Goal: Information Seeking & Learning: Understand process/instructions

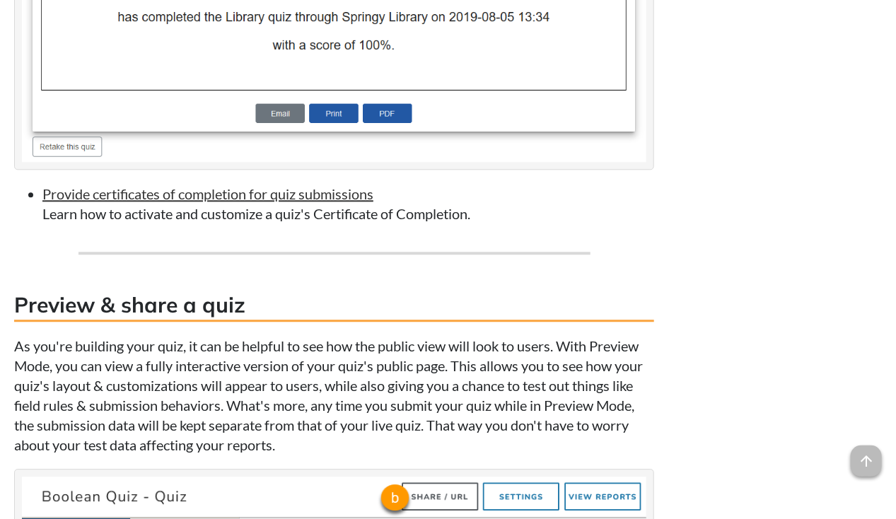
scroll to position [5436, 0]
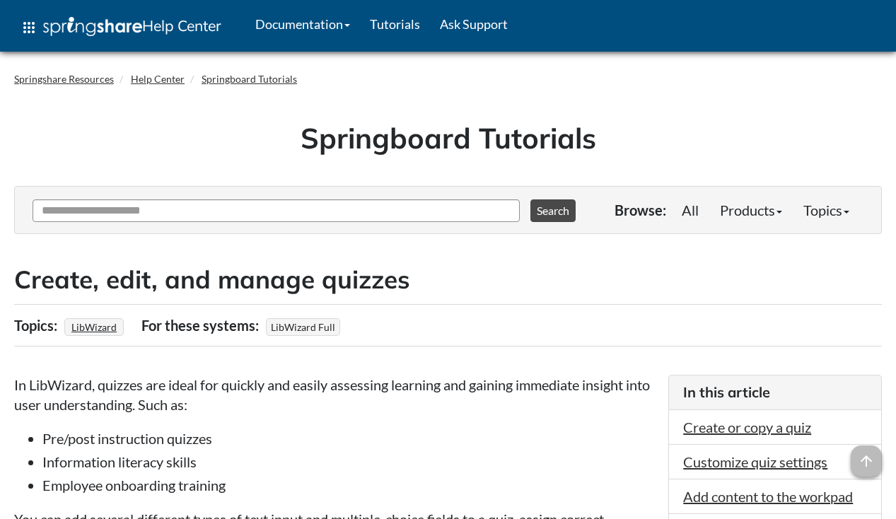
scroll to position [5436, 0]
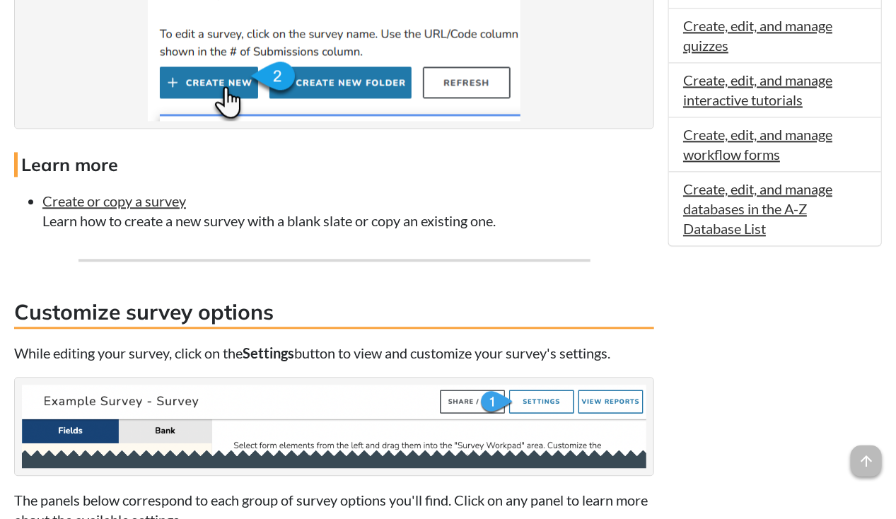
scroll to position [1139, 0]
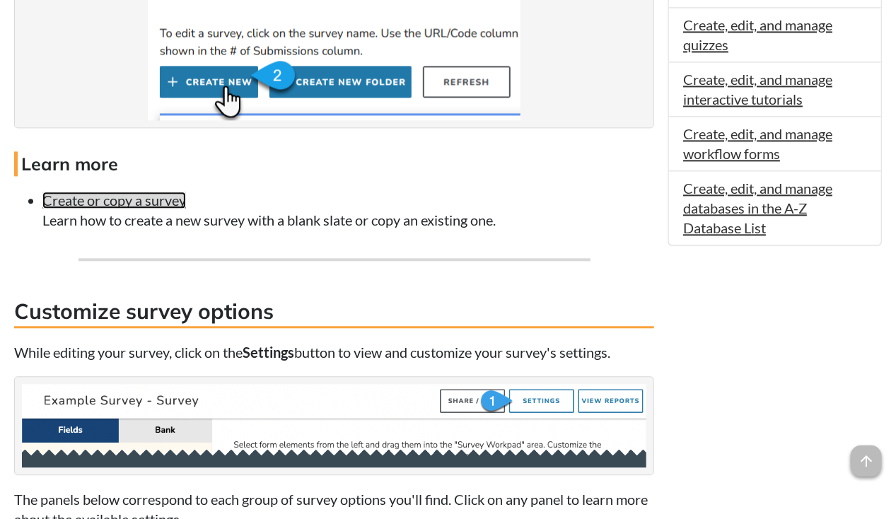
click at [141, 209] on link "Create or copy a survey" at bounding box center [114, 200] width 144 height 17
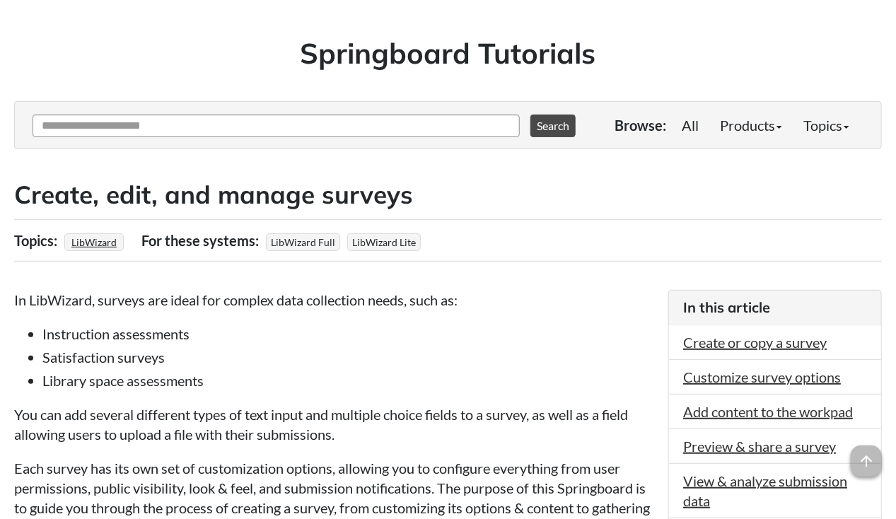
scroll to position [82, 0]
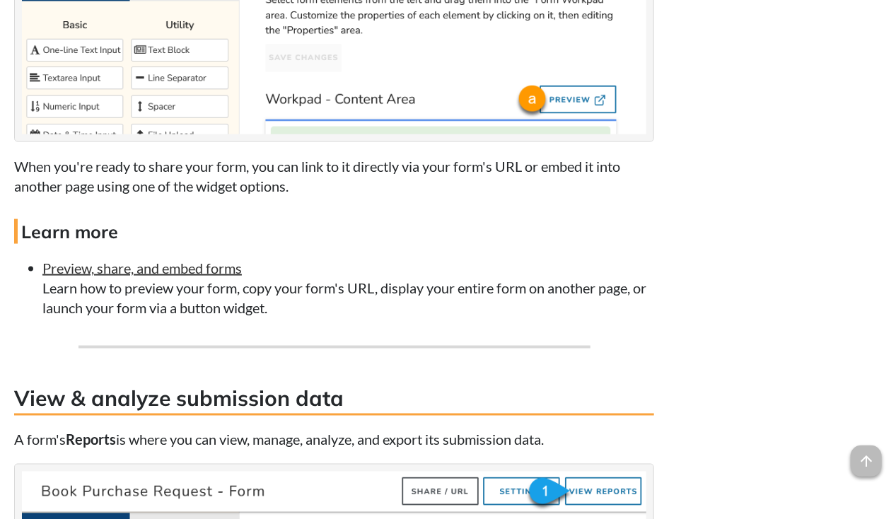
scroll to position [4859, 0]
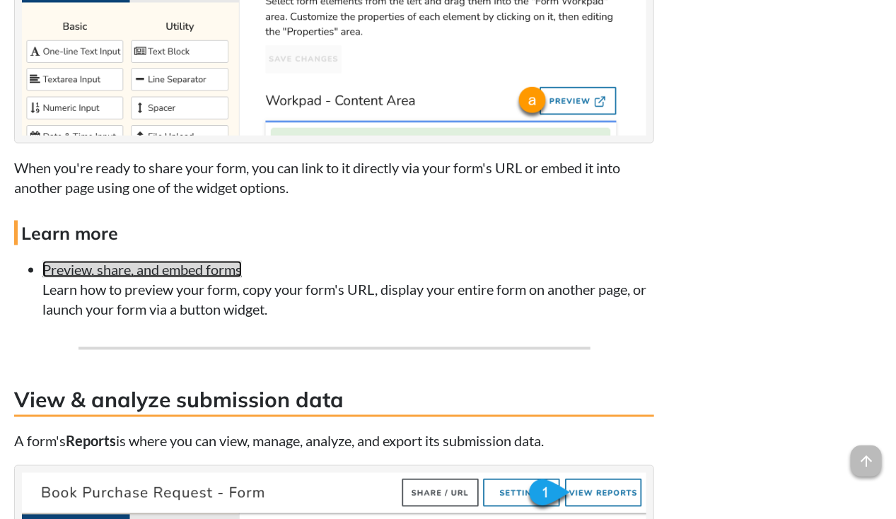
click at [229, 261] on link "Preview, share, and embed forms" at bounding box center [141, 269] width 199 height 17
